Goal: Information Seeking & Learning: Learn about a topic

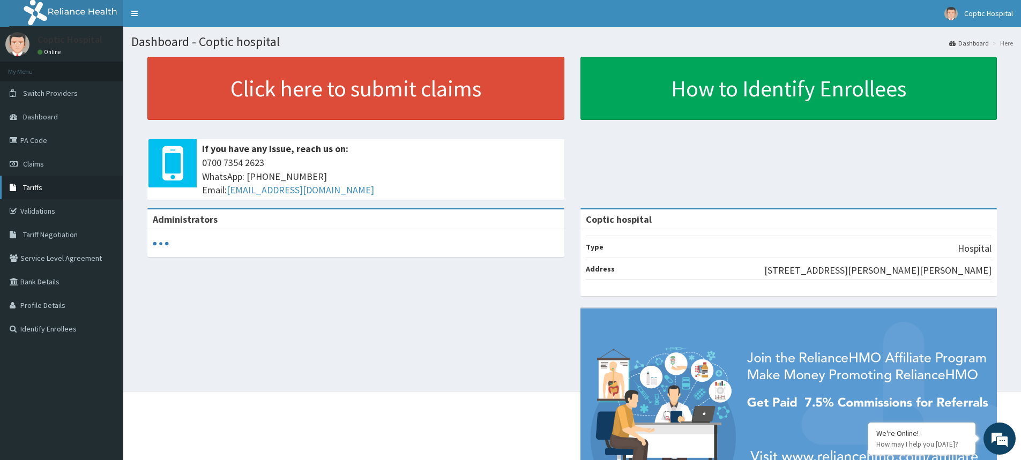
click at [34, 190] on span "Tariffs" at bounding box center [32, 188] width 19 height 10
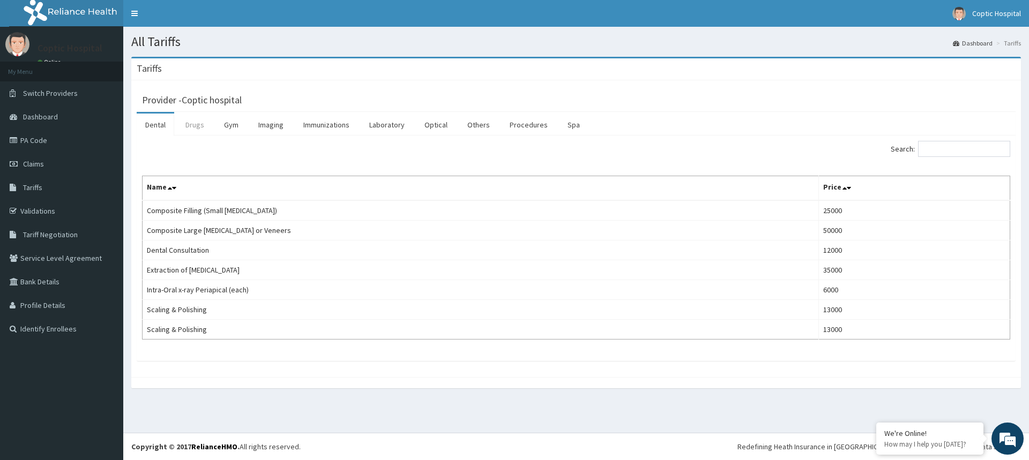
click at [194, 117] on link "Drugs" at bounding box center [195, 125] width 36 height 23
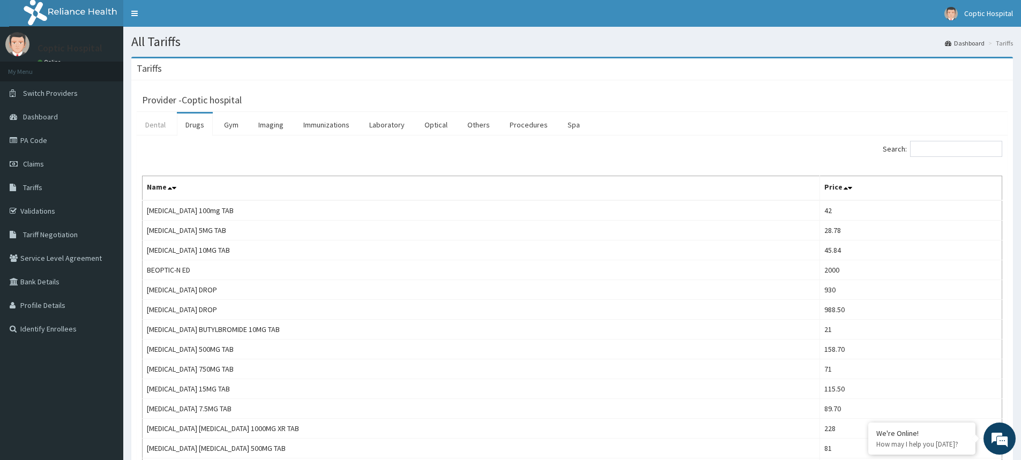
click at [154, 128] on link "Dental" at bounding box center [156, 125] width 38 height 23
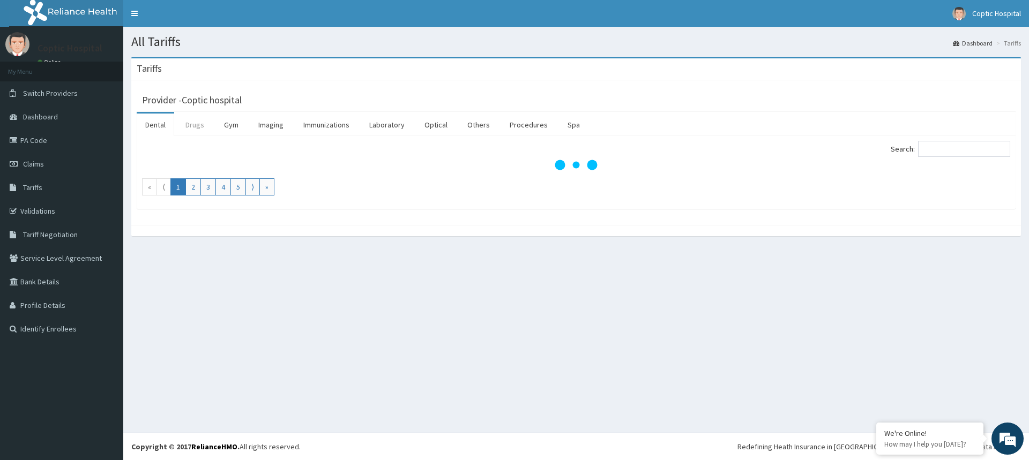
click at [198, 128] on link "Drugs" at bounding box center [195, 125] width 36 height 23
click at [242, 128] on link "Gym" at bounding box center [231, 125] width 32 height 23
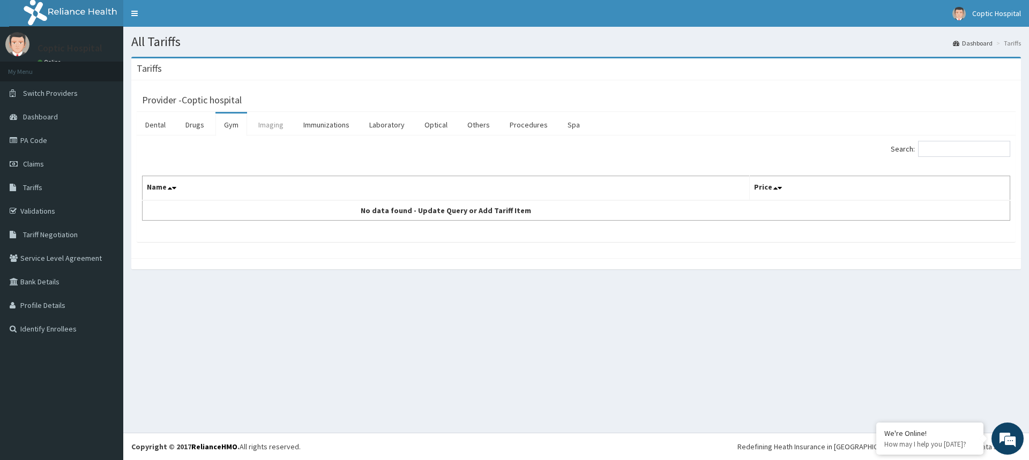
click at [261, 129] on link "Imaging" at bounding box center [271, 125] width 42 height 23
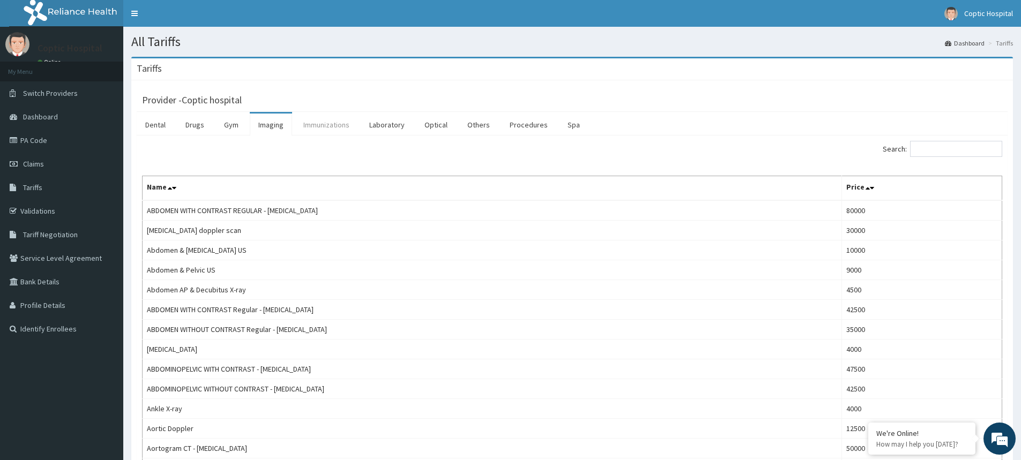
click at [331, 125] on link "Immunizations" at bounding box center [326, 125] width 63 height 23
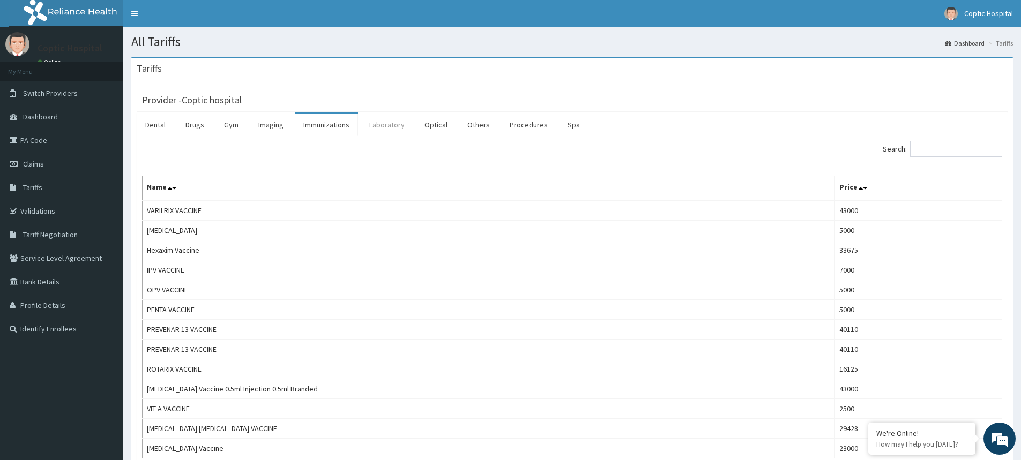
click at [395, 129] on link "Laboratory" at bounding box center [387, 125] width 53 height 23
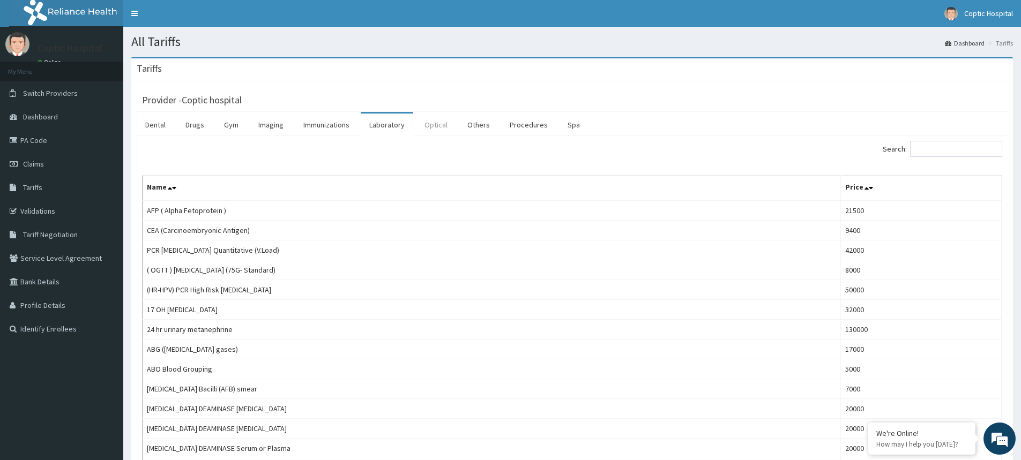
click at [448, 129] on link "Optical" at bounding box center [436, 125] width 40 height 23
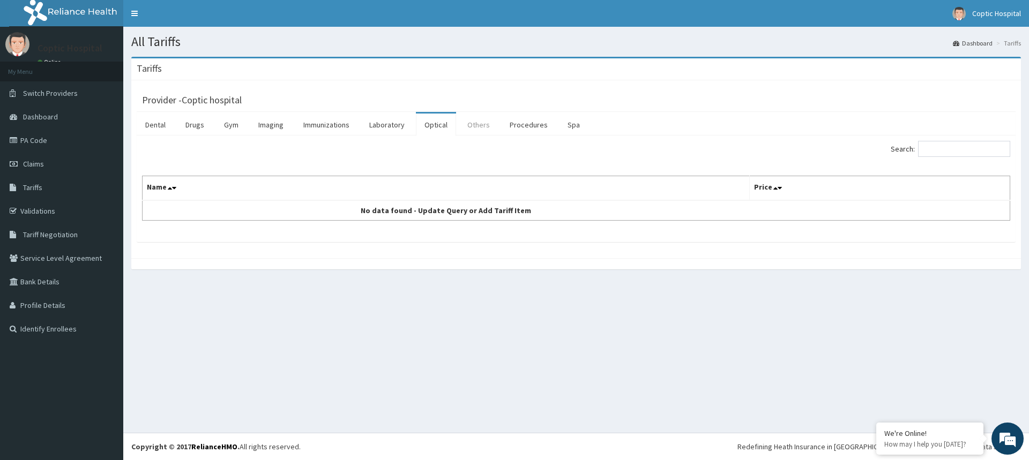
click at [488, 129] on link "Others" at bounding box center [479, 125] width 40 height 23
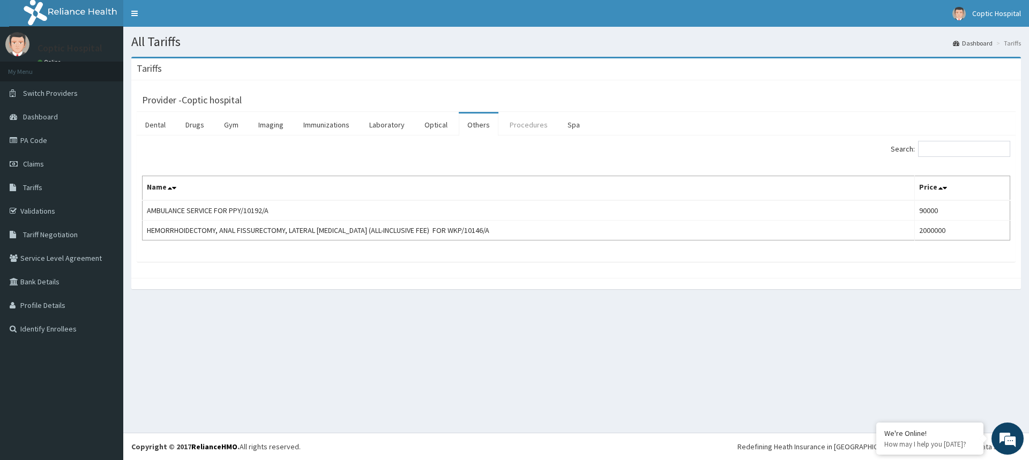
click at [538, 129] on link "Procedures" at bounding box center [528, 125] width 55 height 23
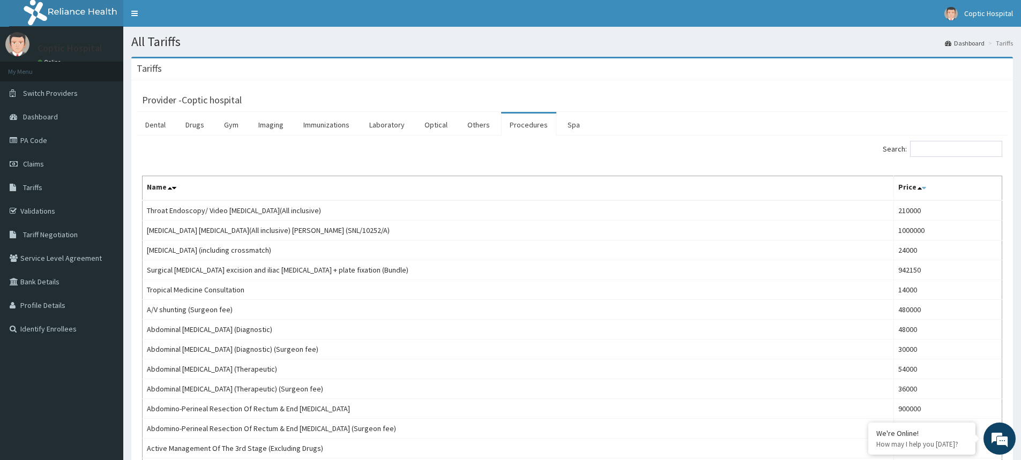
click at [922, 188] on icon at bounding box center [924, 188] width 4 height 8
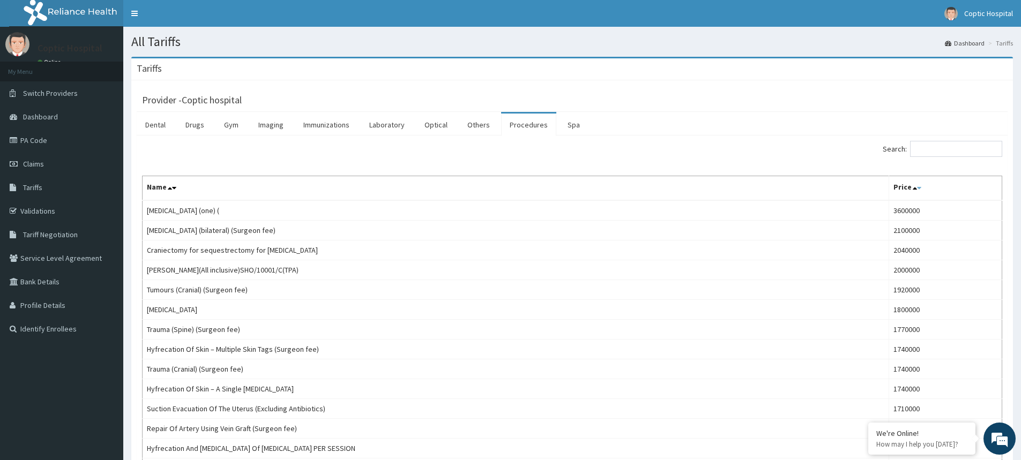
click at [917, 186] on icon at bounding box center [919, 188] width 4 height 8
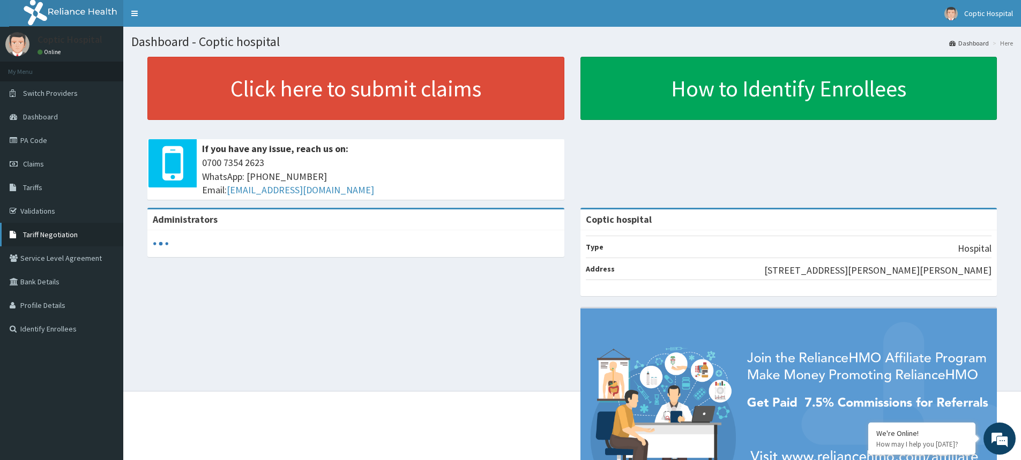
click at [39, 235] on span "Tariff Negotiation" at bounding box center [50, 235] width 55 height 10
